Goal: Task Accomplishment & Management: Use online tool/utility

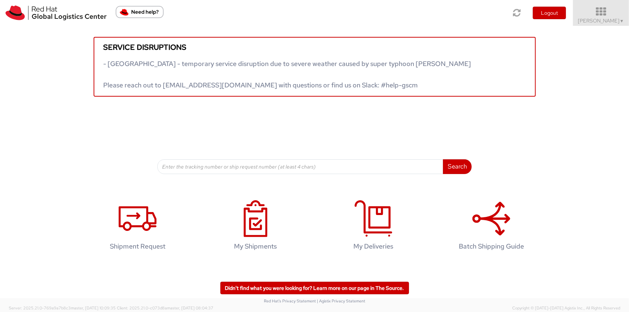
click at [614, 20] on span "[PERSON_NAME] ▼" at bounding box center [601, 20] width 46 height 7
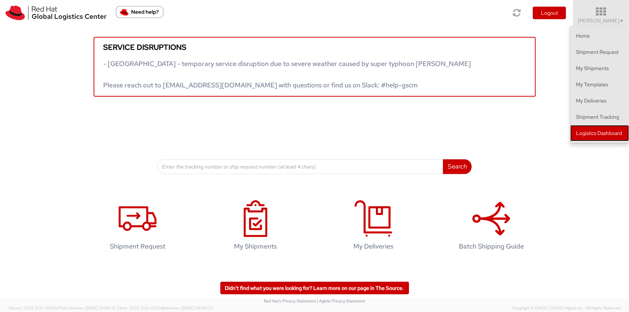
click at [595, 129] on link "Logistics Dashboard" at bounding box center [599, 133] width 59 height 16
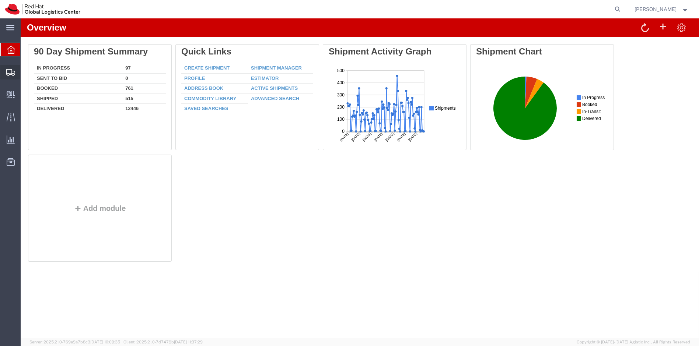
click at [0, 0] on span "Shipment Manager" at bounding box center [0, 0] width 0 height 0
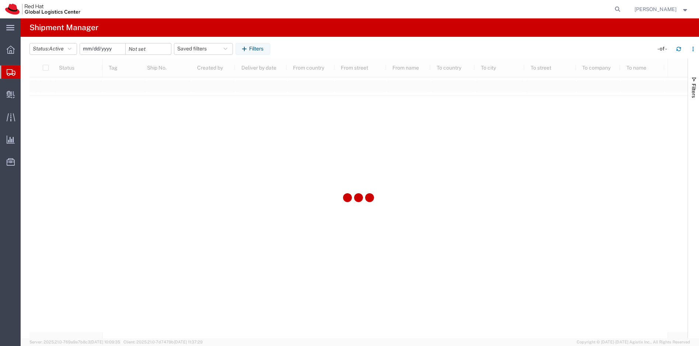
type input "2025-01-01"
type input "2025-12-31"
click at [692, 98] on span "Filters" at bounding box center [693, 91] width 6 height 14
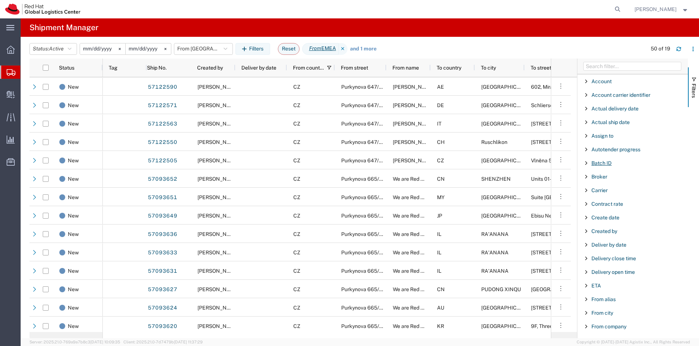
click at [610, 160] on span "Batch ID" at bounding box center [601, 163] width 20 height 6
click at [604, 165] on span "Batch ID" at bounding box center [601, 163] width 20 height 6
click at [610, 68] on input "Filter Columns Input" at bounding box center [632, 66] width 98 height 9
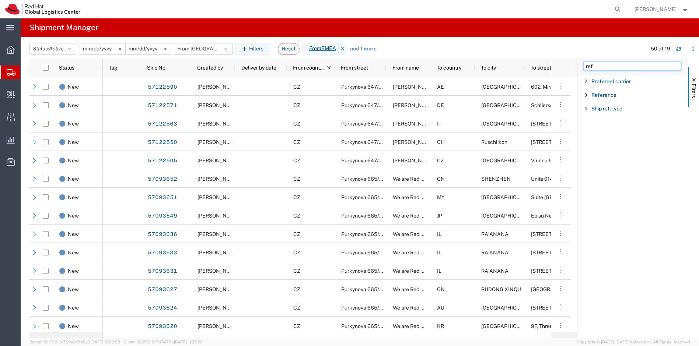
type input "ref"
click at [605, 98] on div "Reference" at bounding box center [632, 94] width 110 height 13
